Goal: Information Seeking & Learning: Learn about a topic

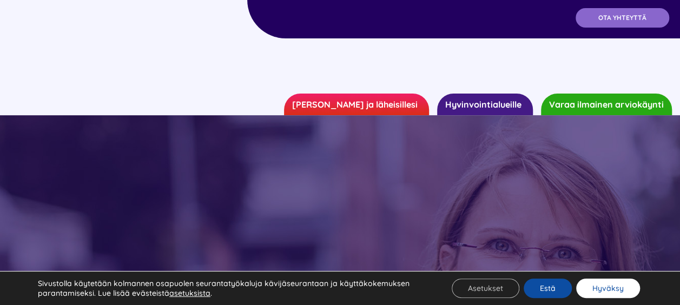
click at [604, 293] on button "Hyväksy" at bounding box center [608, 288] width 64 height 19
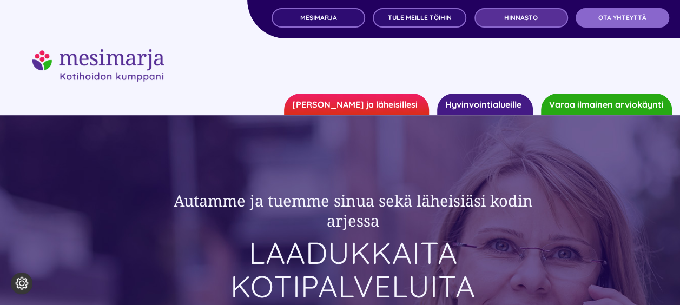
click at [528, 15] on span "Hinnasto" at bounding box center [521, 18] width 34 height 8
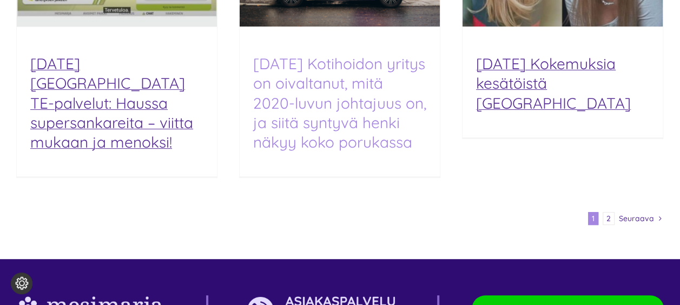
scroll to position [2165, 0]
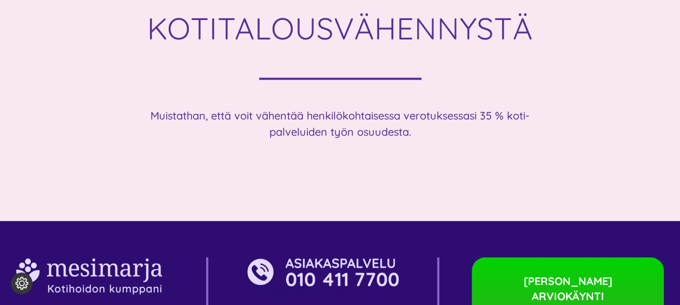
scroll to position [3723, 0]
